Goal: Information Seeking & Learning: Check status

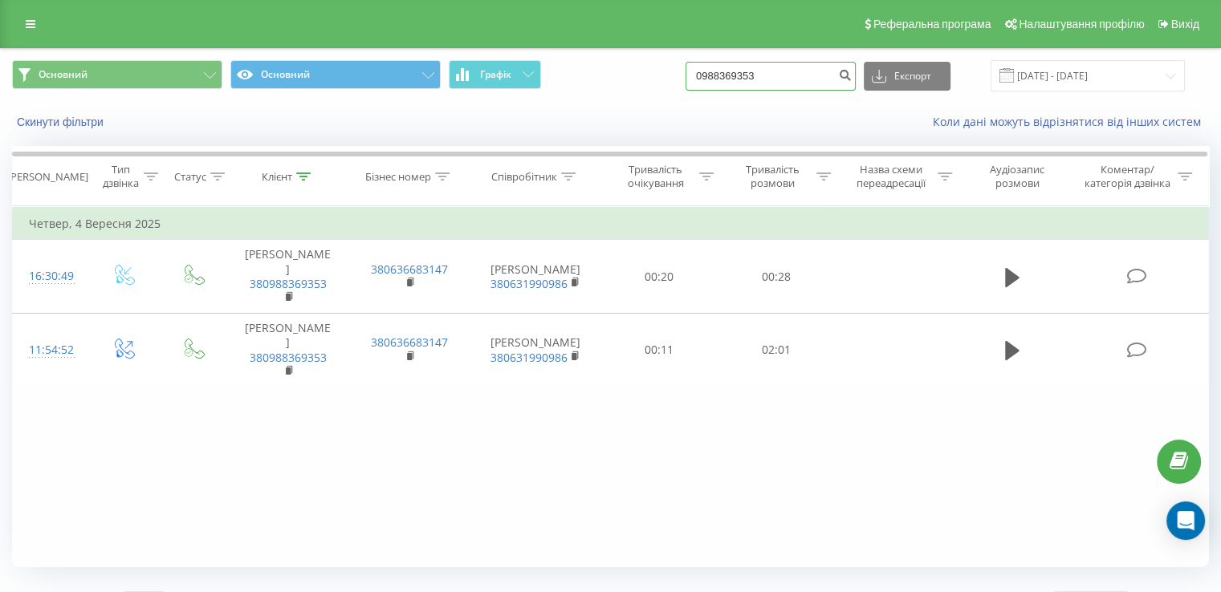
drag, startPoint x: 799, startPoint y: 79, endPoint x: 625, endPoint y: 80, distance: 174.2
click at [632, 80] on div "Основний Основний Графік 0988369353 Експорт .csv .xls .xlsx [DATE] - [DATE]" at bounding box center [610, 75] width 1197 height 31
type input "0975968476"
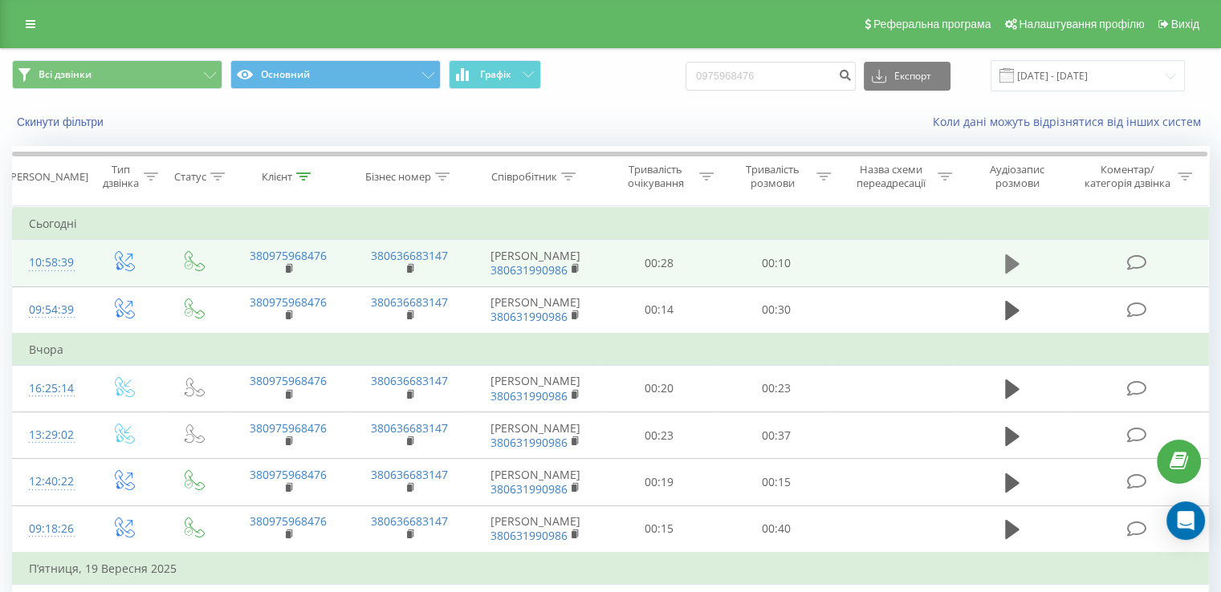
click at [1008, 258] on icon at bounding box center [1012, 264] width 14 height 22
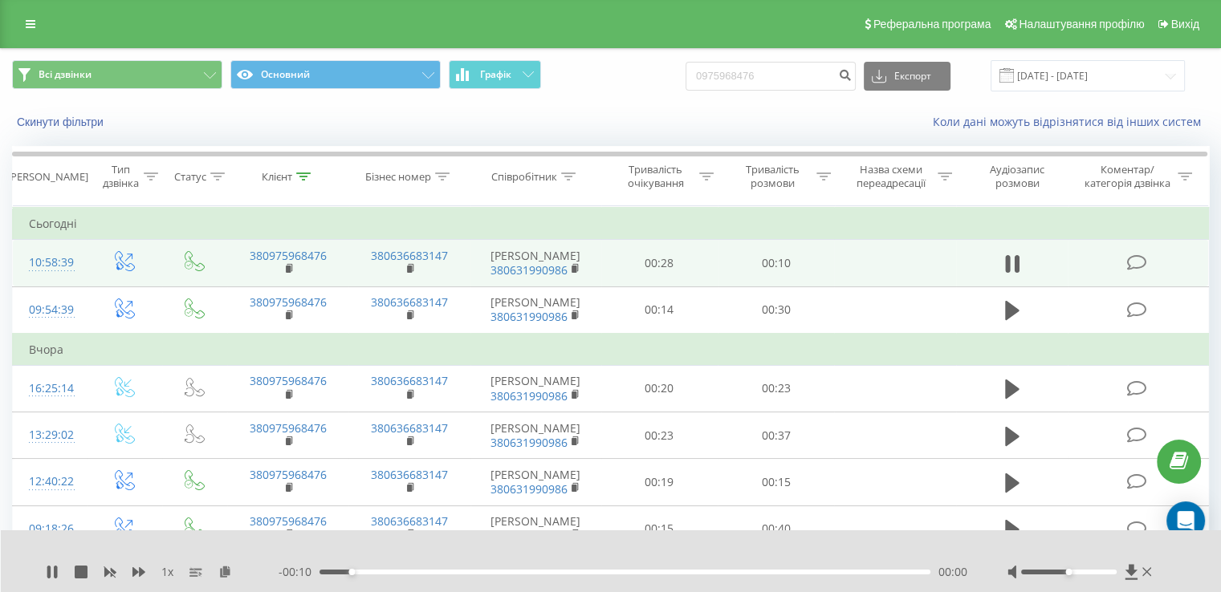
drag, startPoint x: 1063, startPoint y: 577, endPoint x: 1053, endPoint y: 574, distance: 10.2
click at [1053, 574] on div at bounding box center [1081, 572] width 148 height 16
drag, startPoint x: 1064, startPoint y: 574, endPoint x: 1055, endPoint y: 575, distance: 9.7
click at [1055, 575] on div at bounding box center [1081, 572] width 148 height 16
drag, startPoint x: 1054, startPoint y: 571, endPoint x: 1044, endPoint y: 572, distance: 10.6
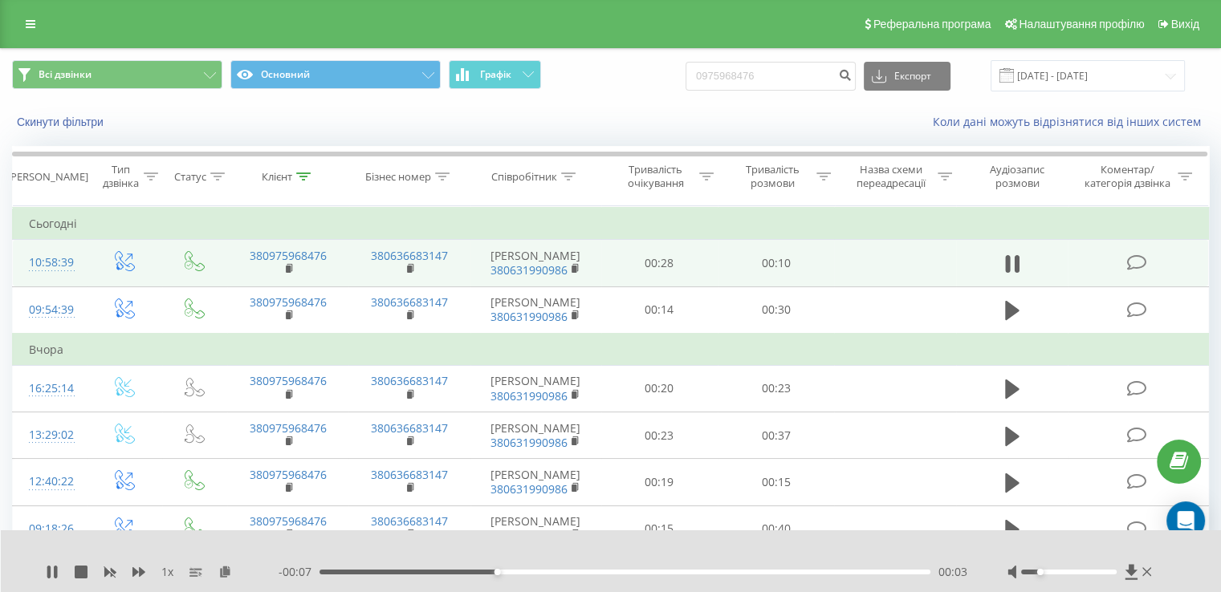
click at [1044, 572] on div at bounding box center [1069, 572] width 96 height 5
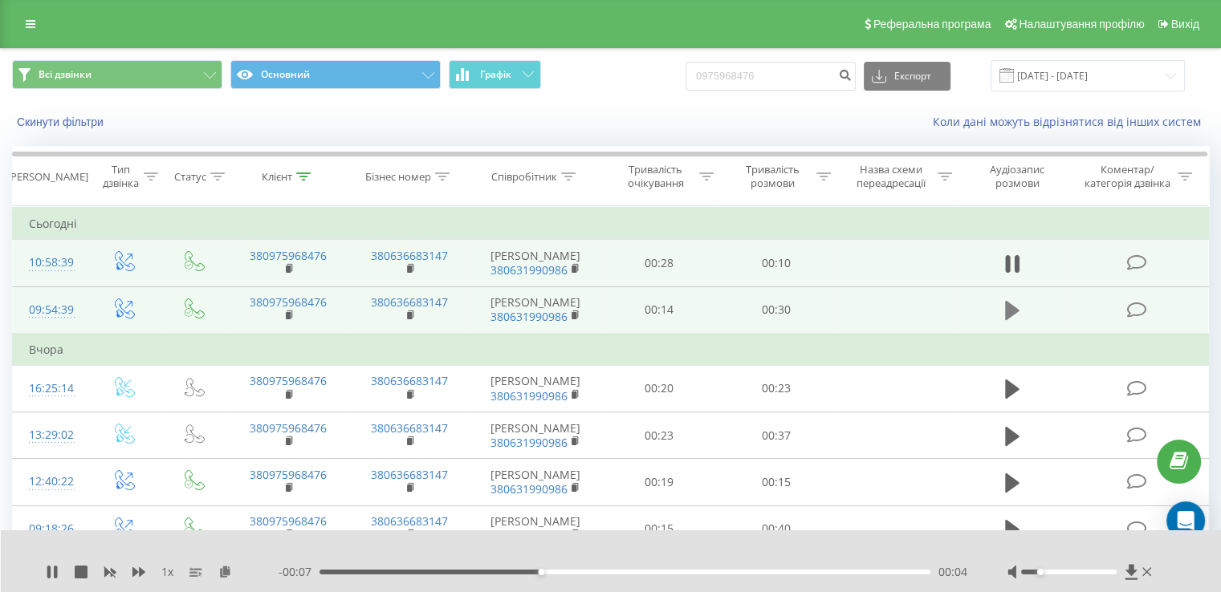
click at [1000, 323] on button at bounding box center [1012, 311] width 24 height 24
